Goal: Task Accomplishment & Management: Manage account settings

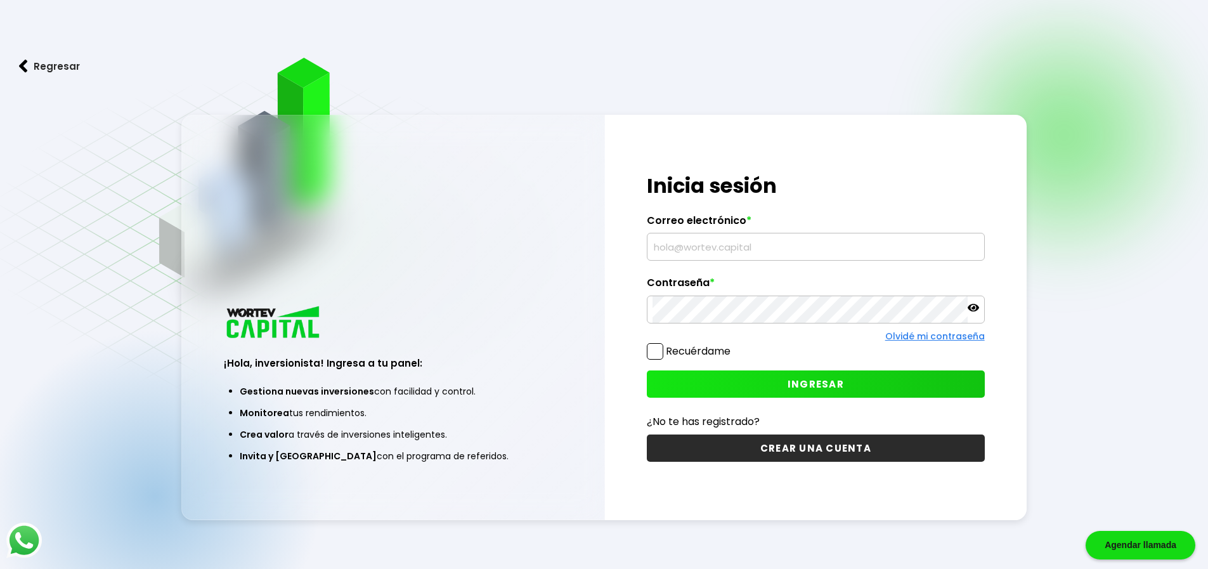
click at [726, 242] on input "text" at bounding box center [816, 246] width 327 height 27
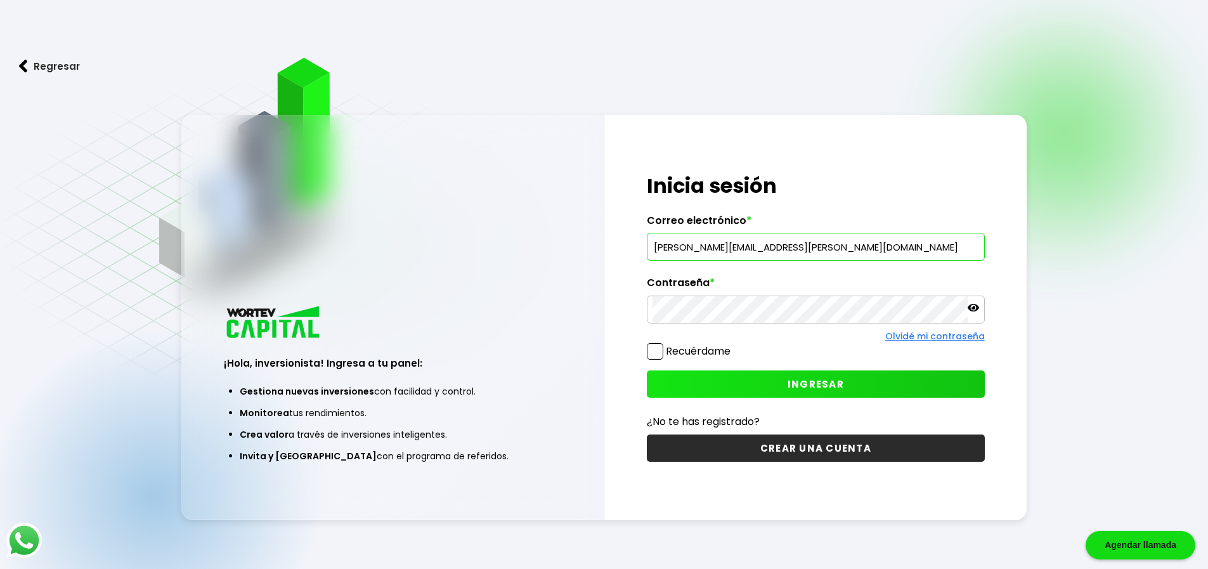
type input "[PERSON_NAME][EMAIL_ADDRESS][PERSON_NAME][DOMAIN_NAME]"
click at [827, 384] on span "INGRESAR" at bounding box center [816, 383] width 56 height 13
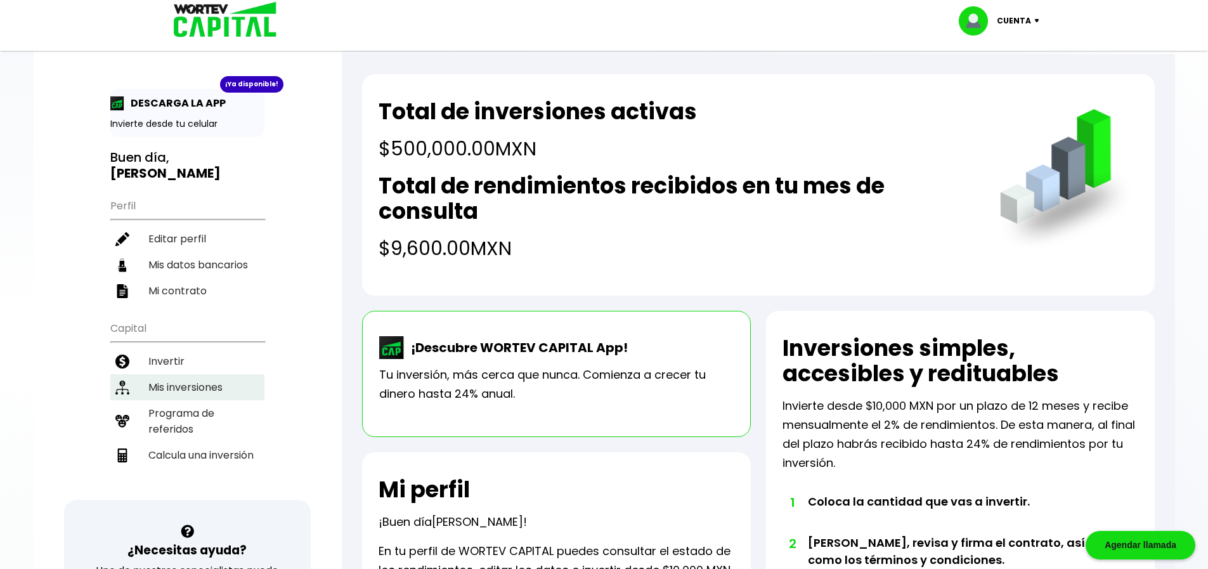
click at [200, 374] on li "Mis inversiones" at bounding box center [187, 387] width 154 height 26
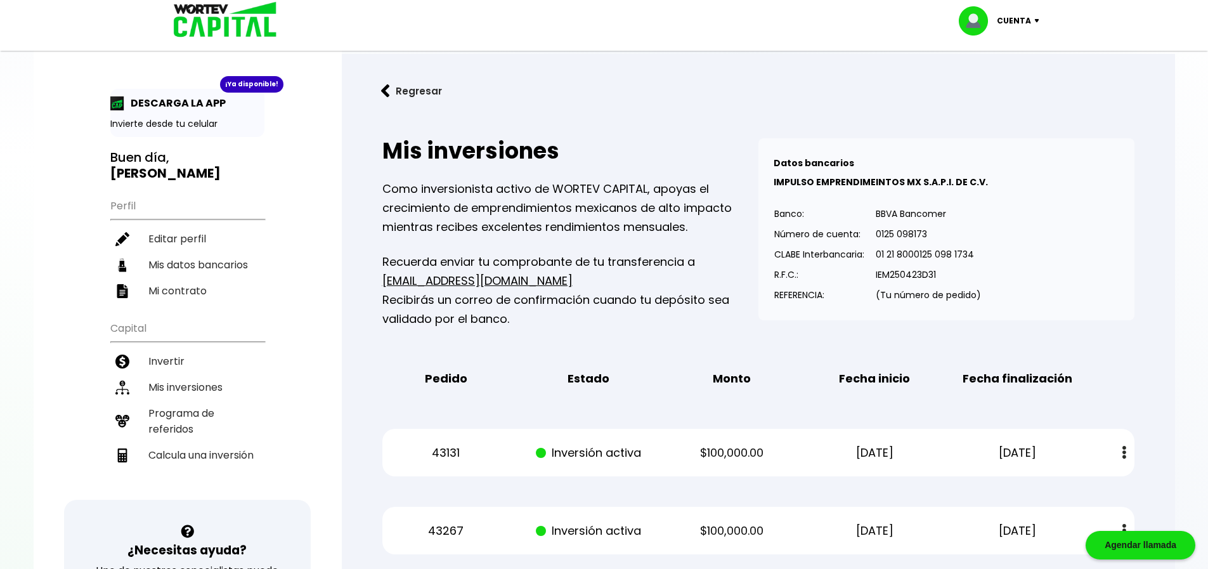
click at [410, 89] on button "Regresar" at bounding box center [411, 91] width 99 height 34
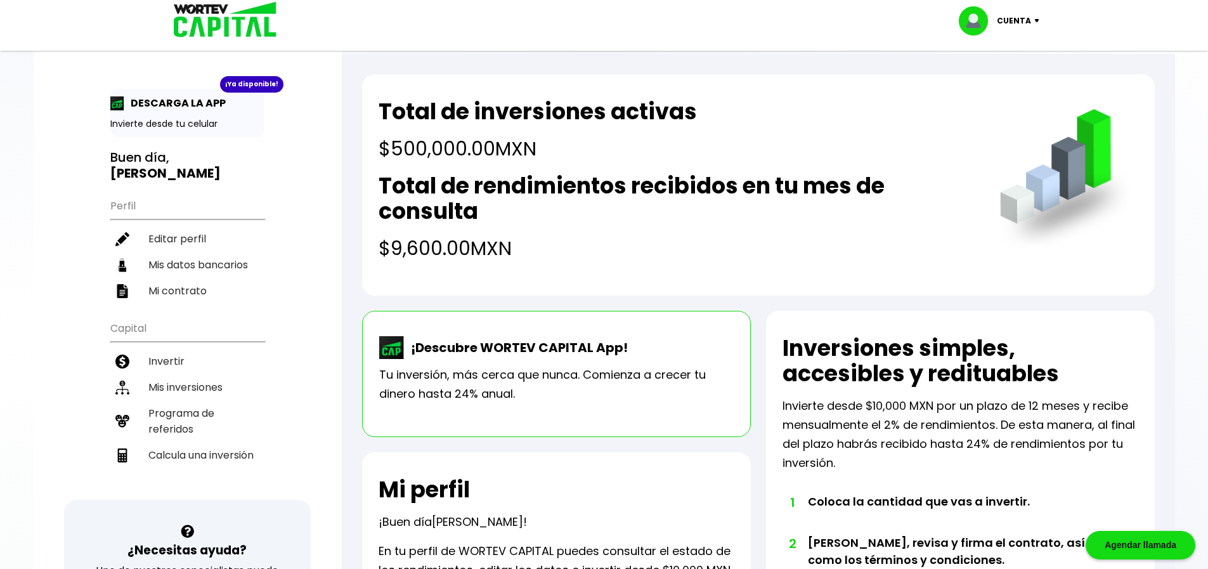
click at [1022, 23] on p "Cuenta" at bounding box center [1014, 20] width 34 height 19
click at [1010, 91] on li "Cerrar sesión" at bounding box center [1000, 85] width 101 height 26
